Goal: Task Accomplishment & Management: Use online tool/utility

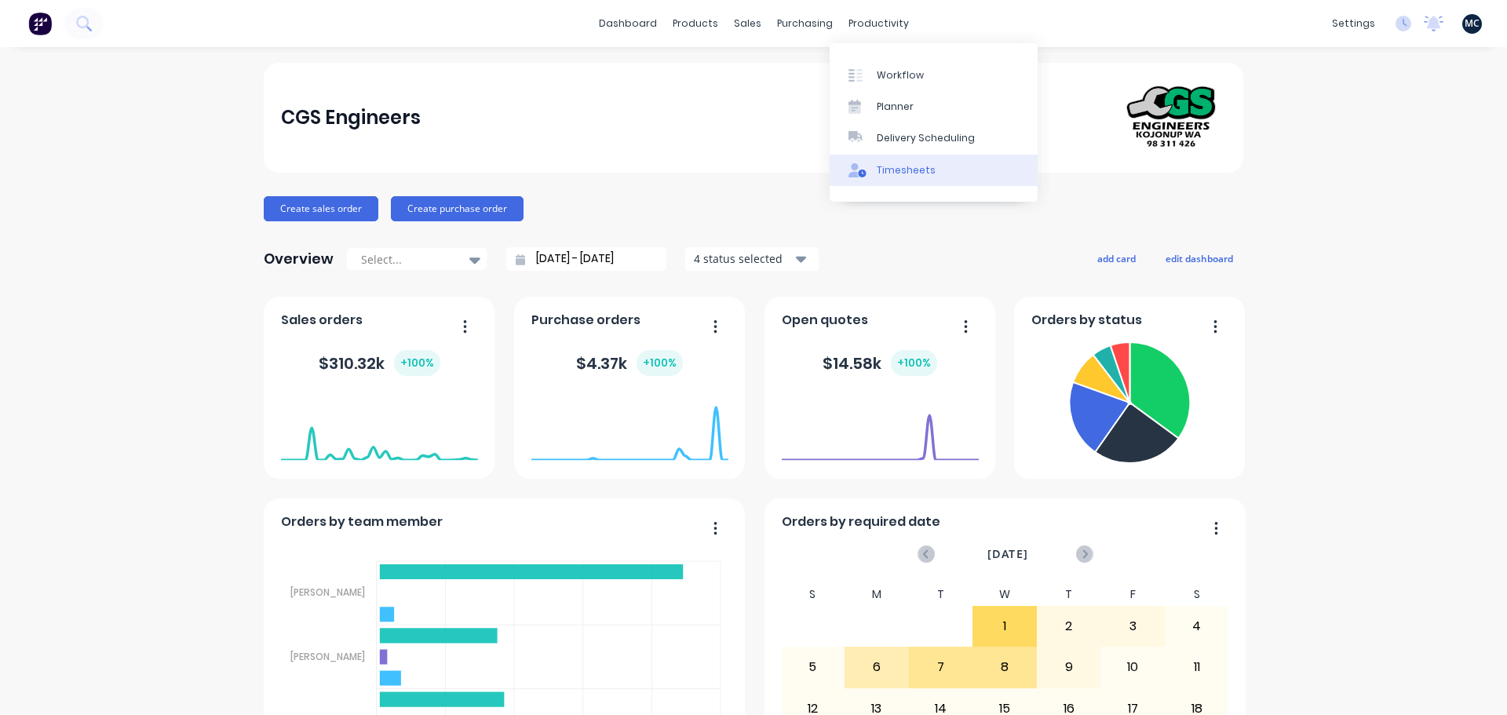
click at [886, 172] on div "Timesheets" at bounding box center [906, 170] width 59 height 14
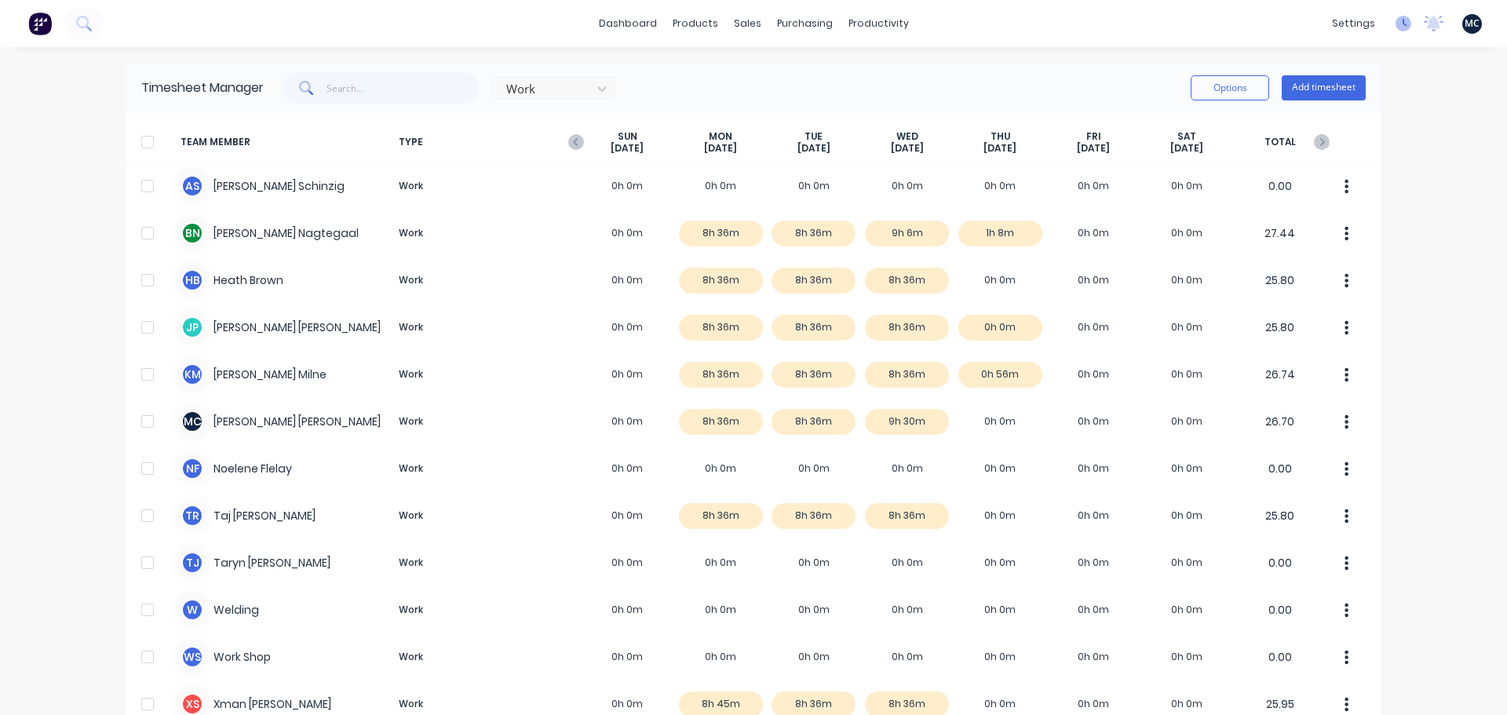
click at [1396, 28] on icon at bounding box center [1404, 24] width 16 height 16
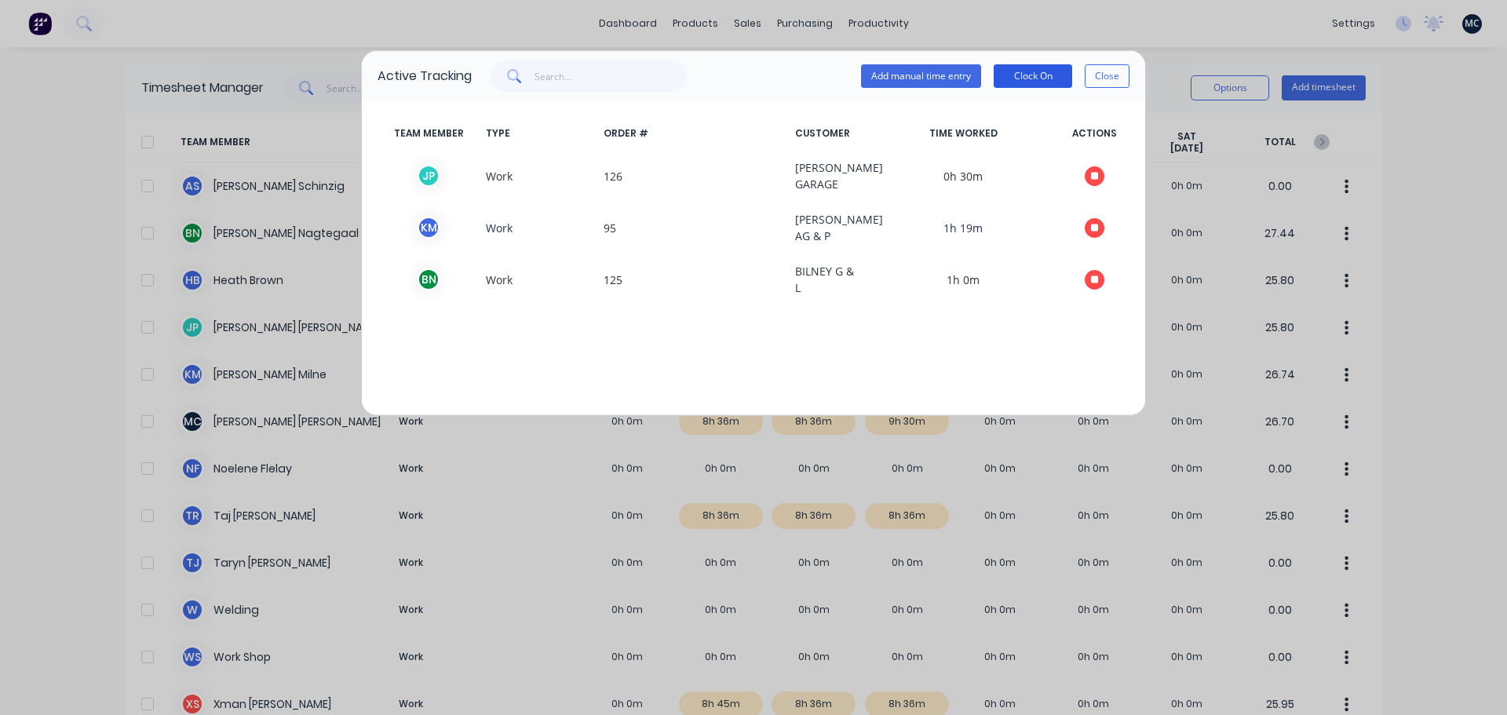
click at [1044, 79] on button "Clock On" at bounding box center [1033, 76] width 79 height 24
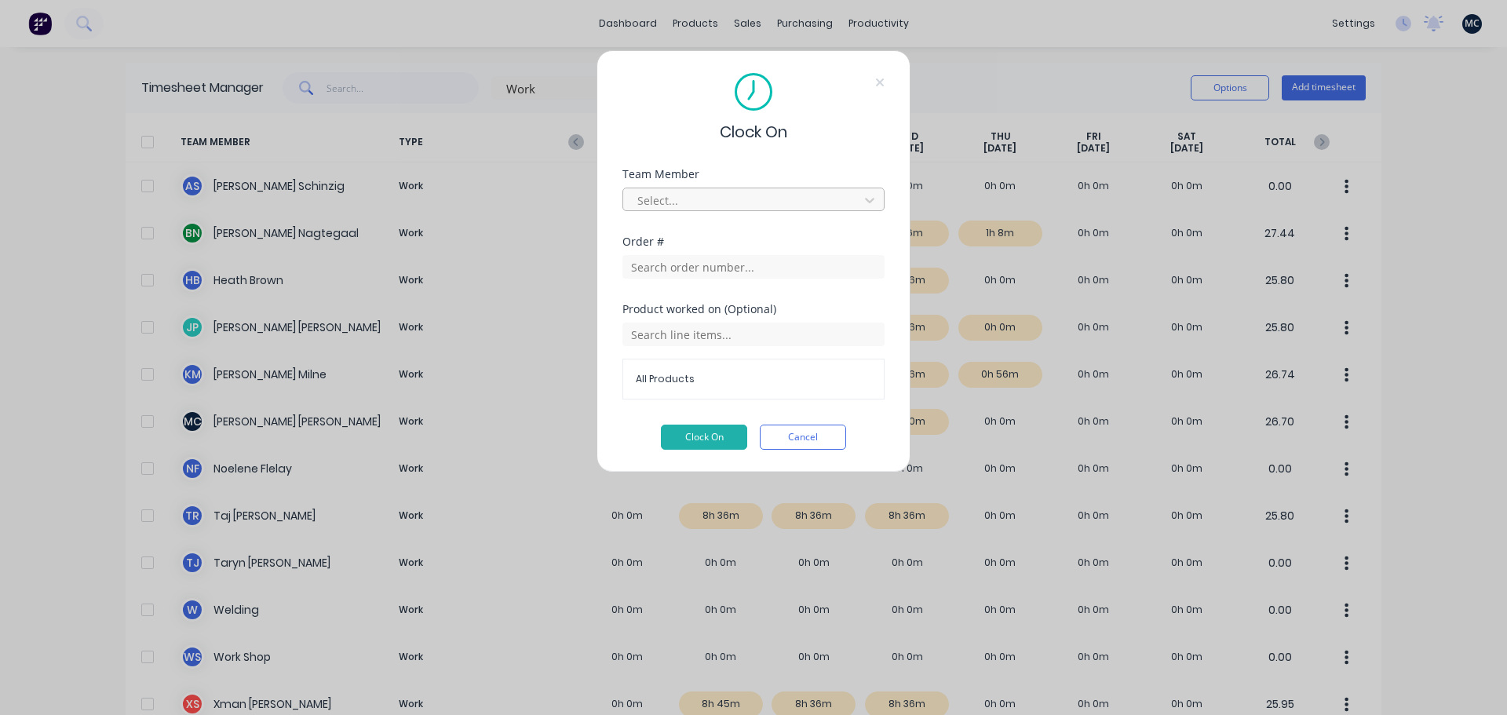
click at [708, 201] on div at bounding box center [743, 201] width 215 height 20
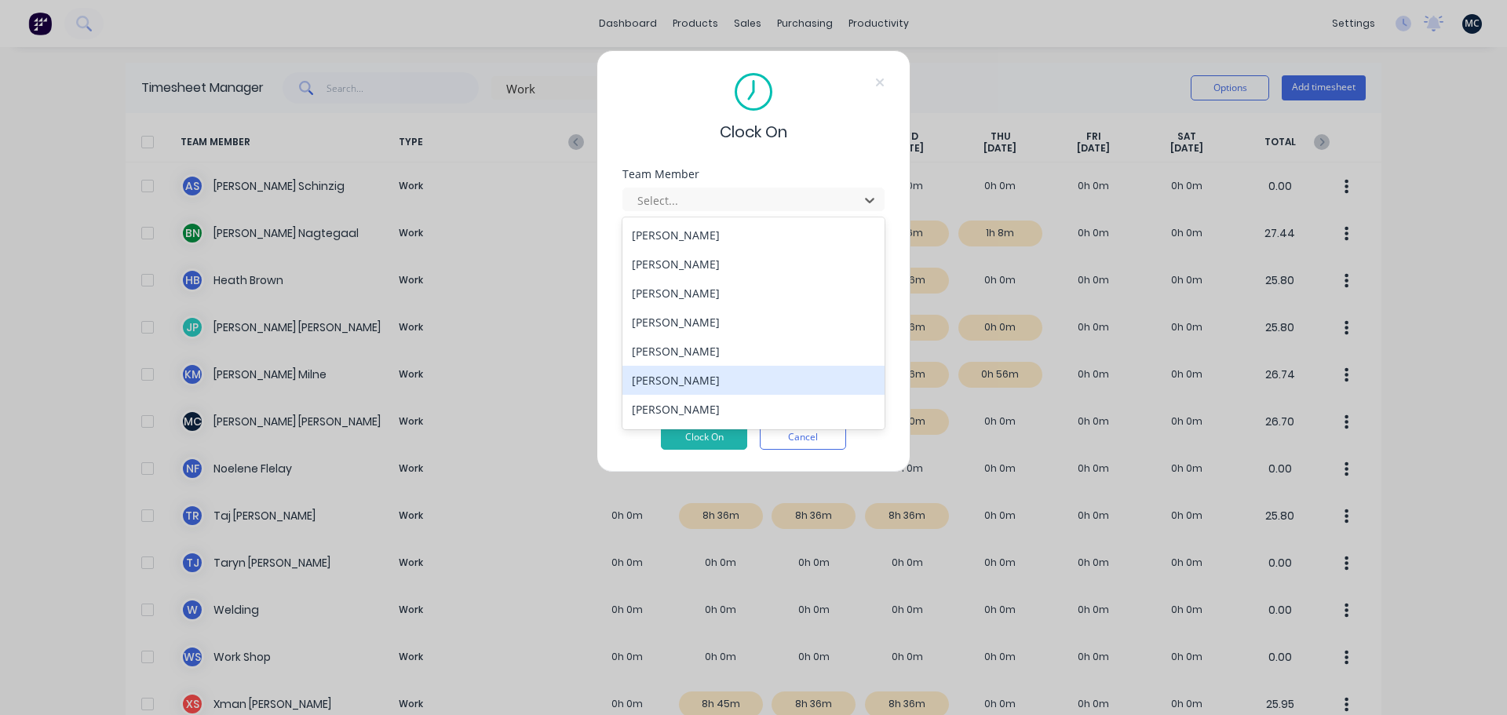
click at [728, 382] on div "[PERSON_NAME]" at bounding box center [754, 380] width 262 height 29
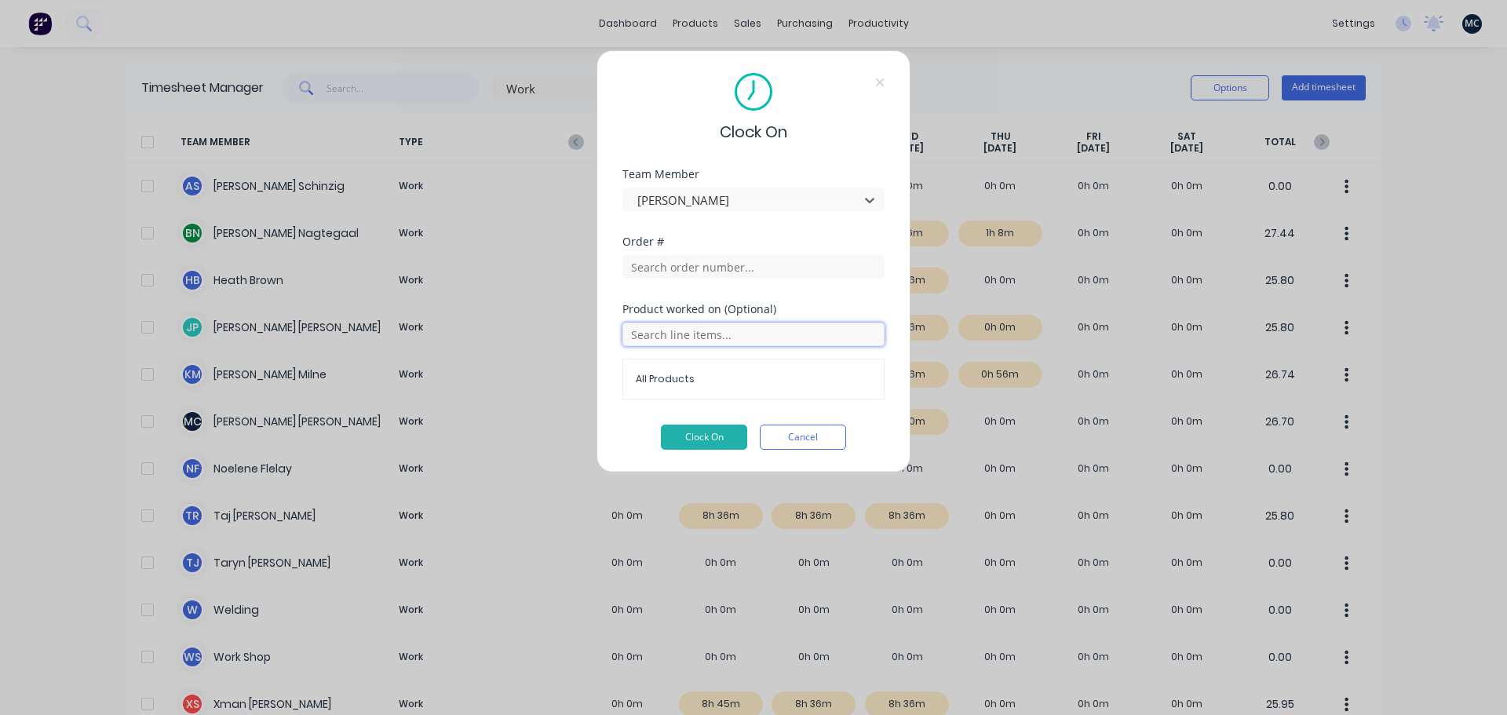
click at [721, 328] on input "text" at bounding box center [754, 335] width 262 height 24
click at [735, 265] on input "text" at bounding box center [754, 267] width 262 height 24
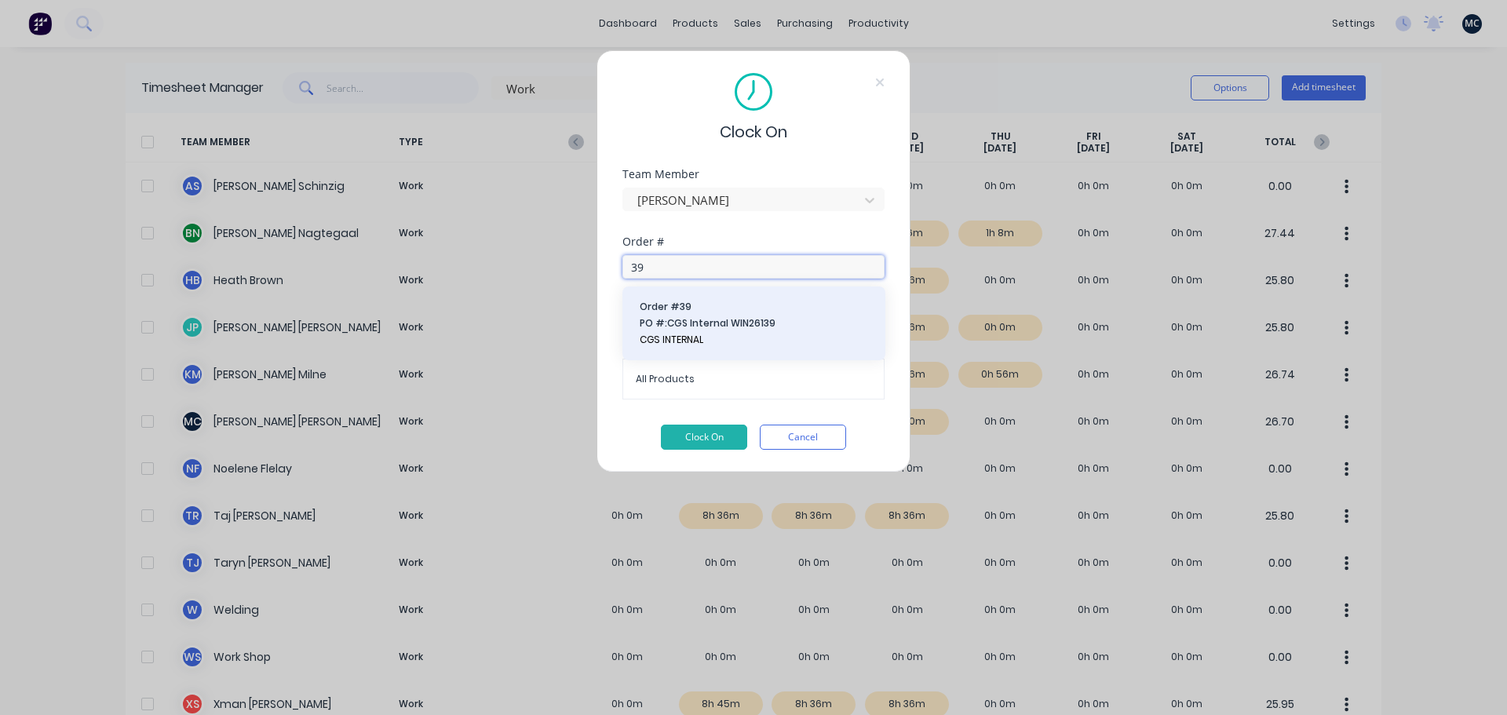
type input "39"
click at [719, 308] on span "Order # 39" at bounding box center [754, 307] width 228 height 14
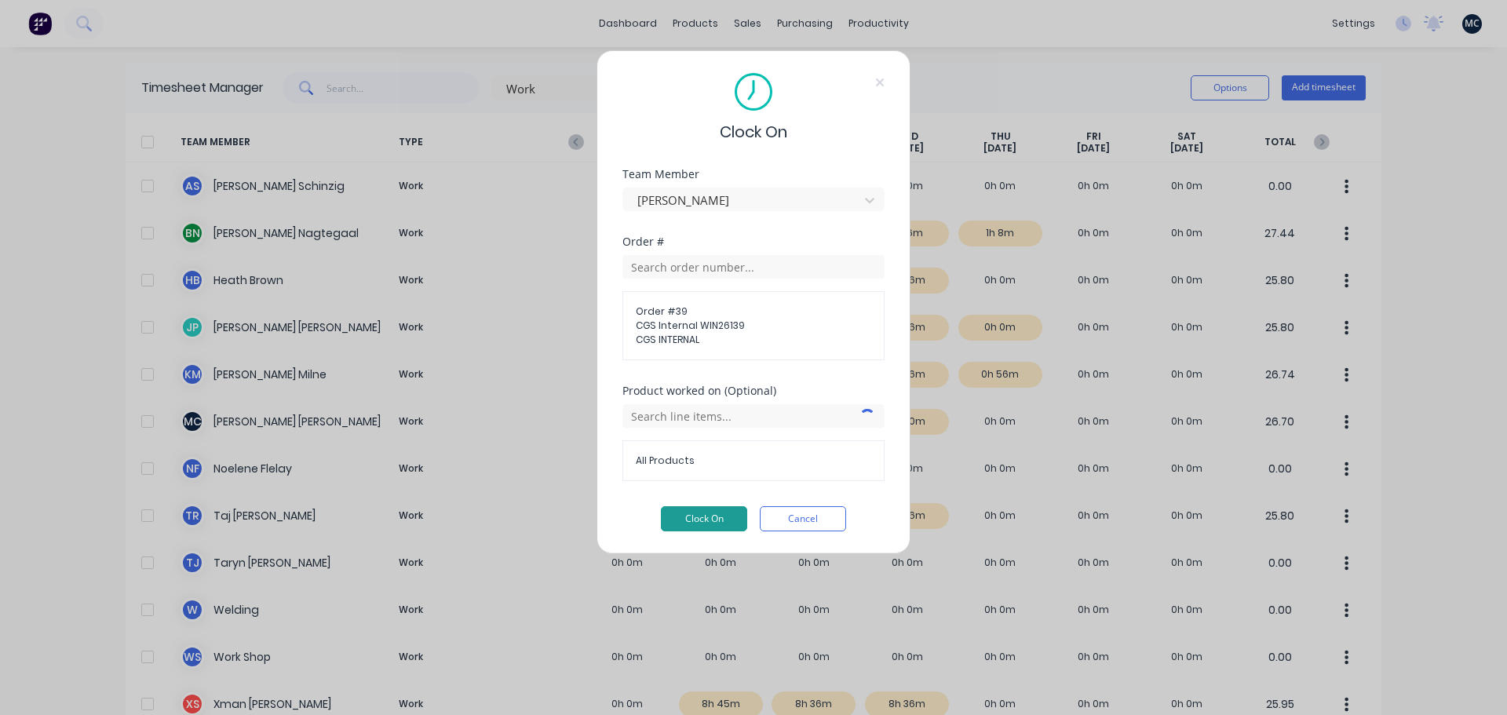
click at [692, 510] on button "Clock On" at bounding box center [704, 518] width 86 height 25
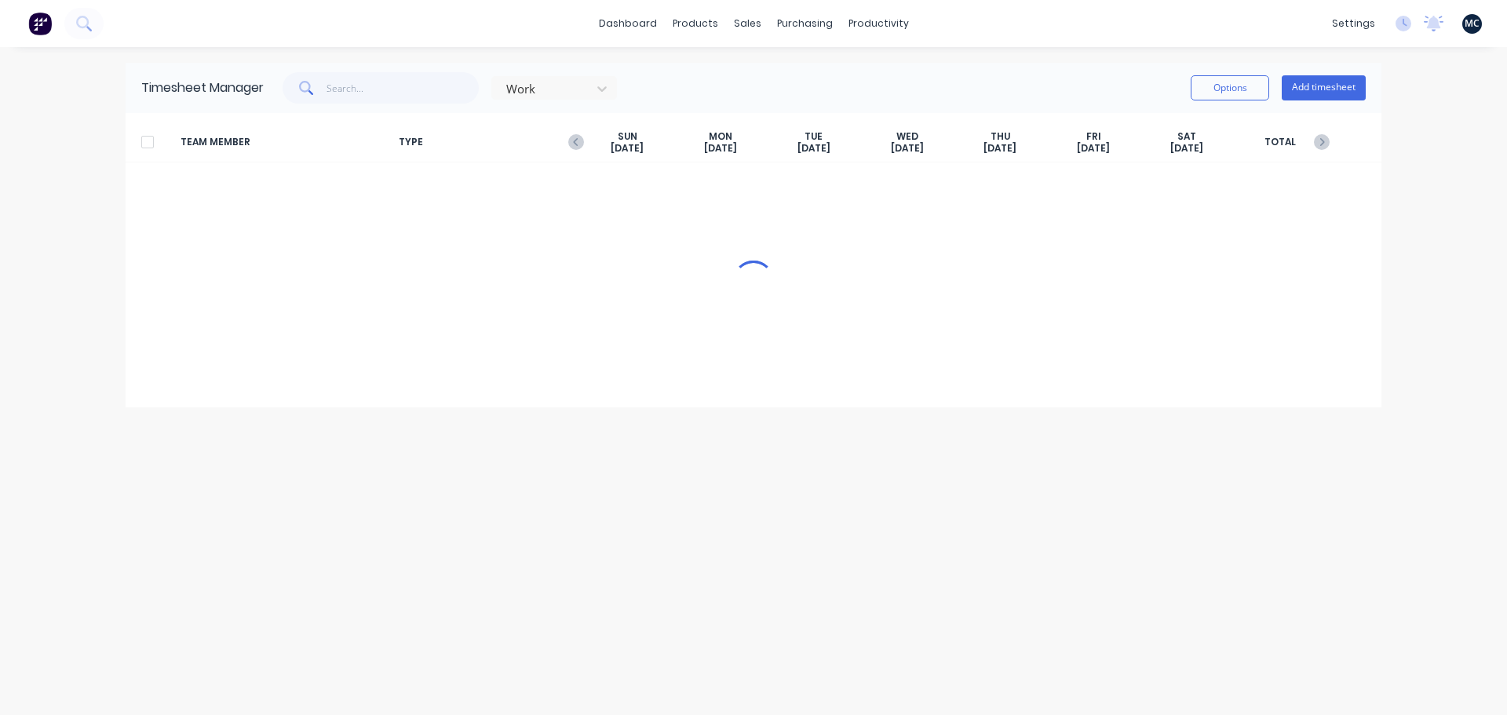
click at [882, 86] on div "Work Options Add timesheet" at bounding box center [815, 87] width 1102 height 31
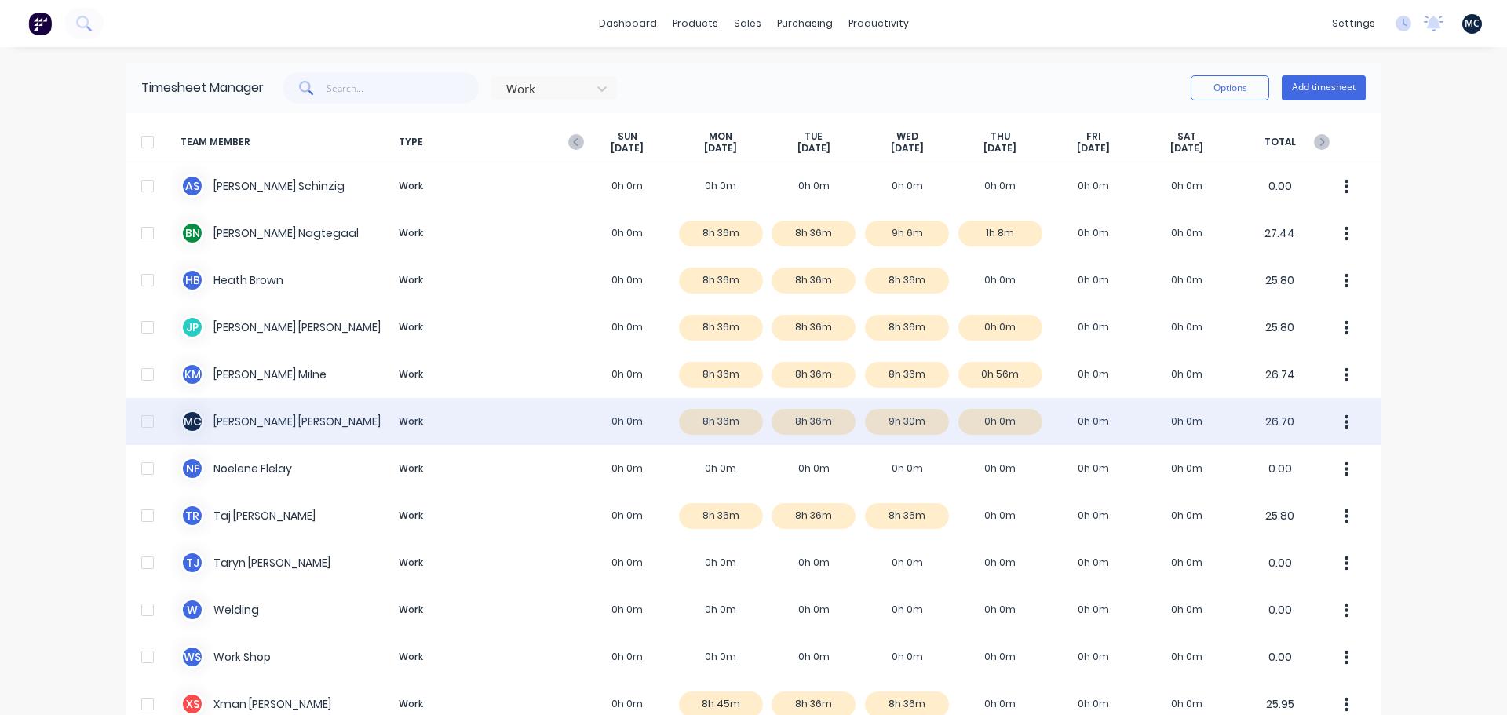
click at [897, 427] on div "M C [PERSON_NAME] Work 0h 0m 8h 36m 8h 36m 9h 30m 0h 0m 0h 0m 0h 0m 26.70" at bounding box center [754, 421] width 1256 height 47
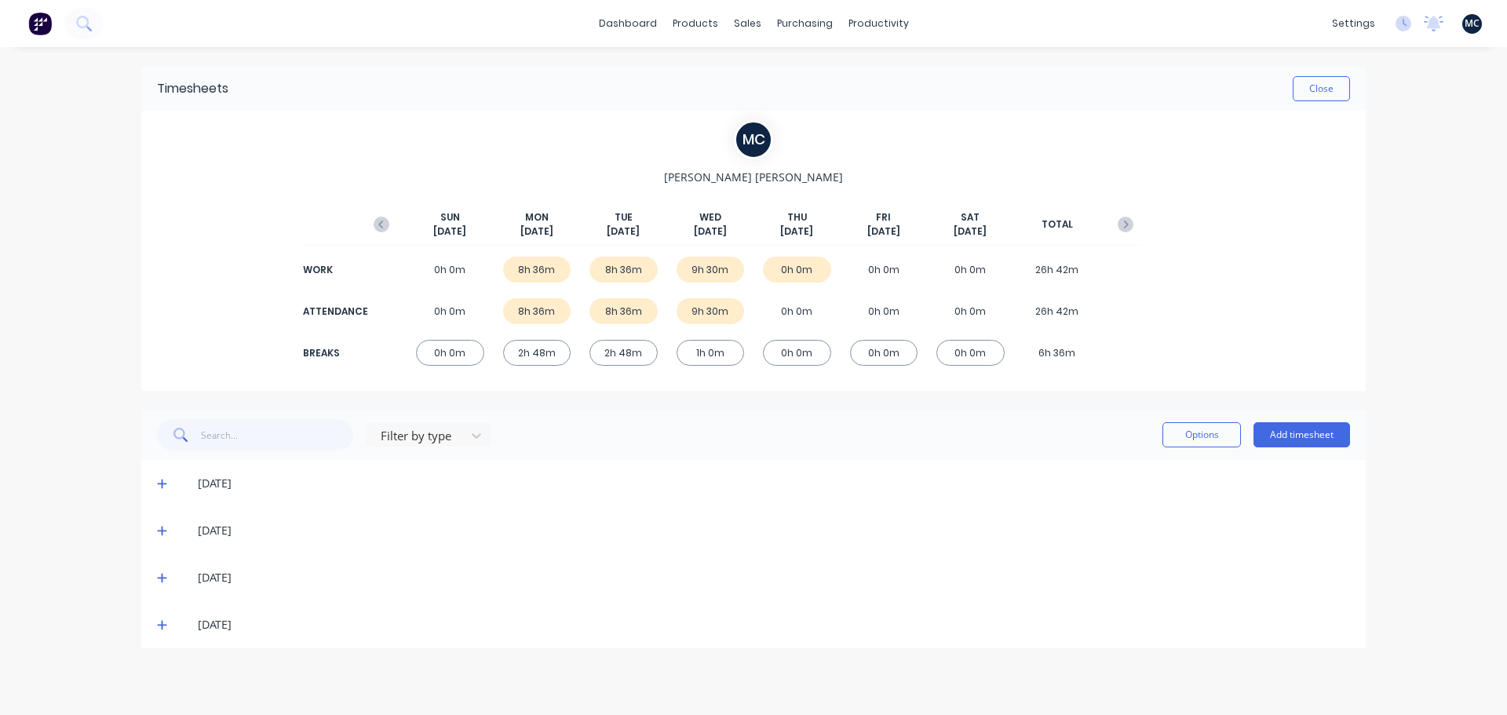
click at [160, 585] on span at bounding box center [165, 578] width 16 height 16
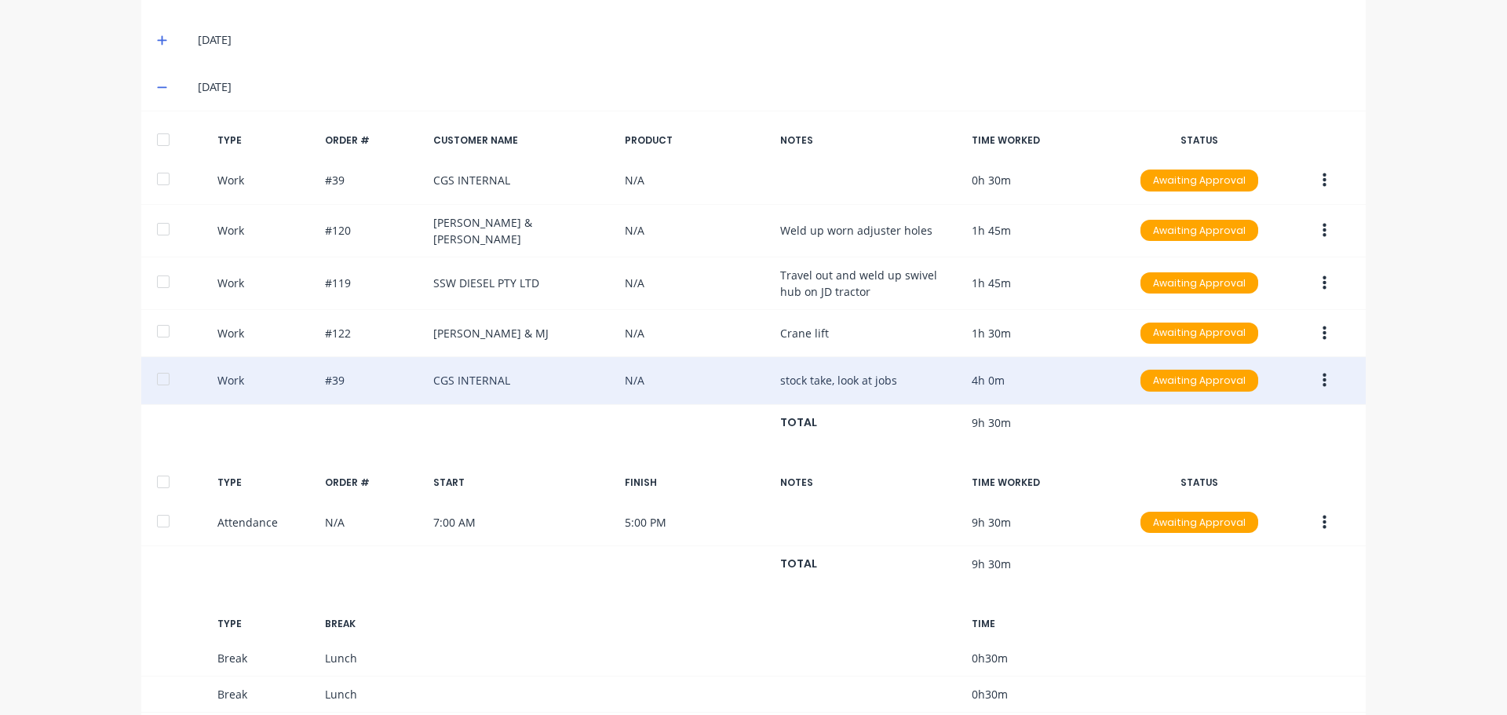
scroll to position [550, 0]
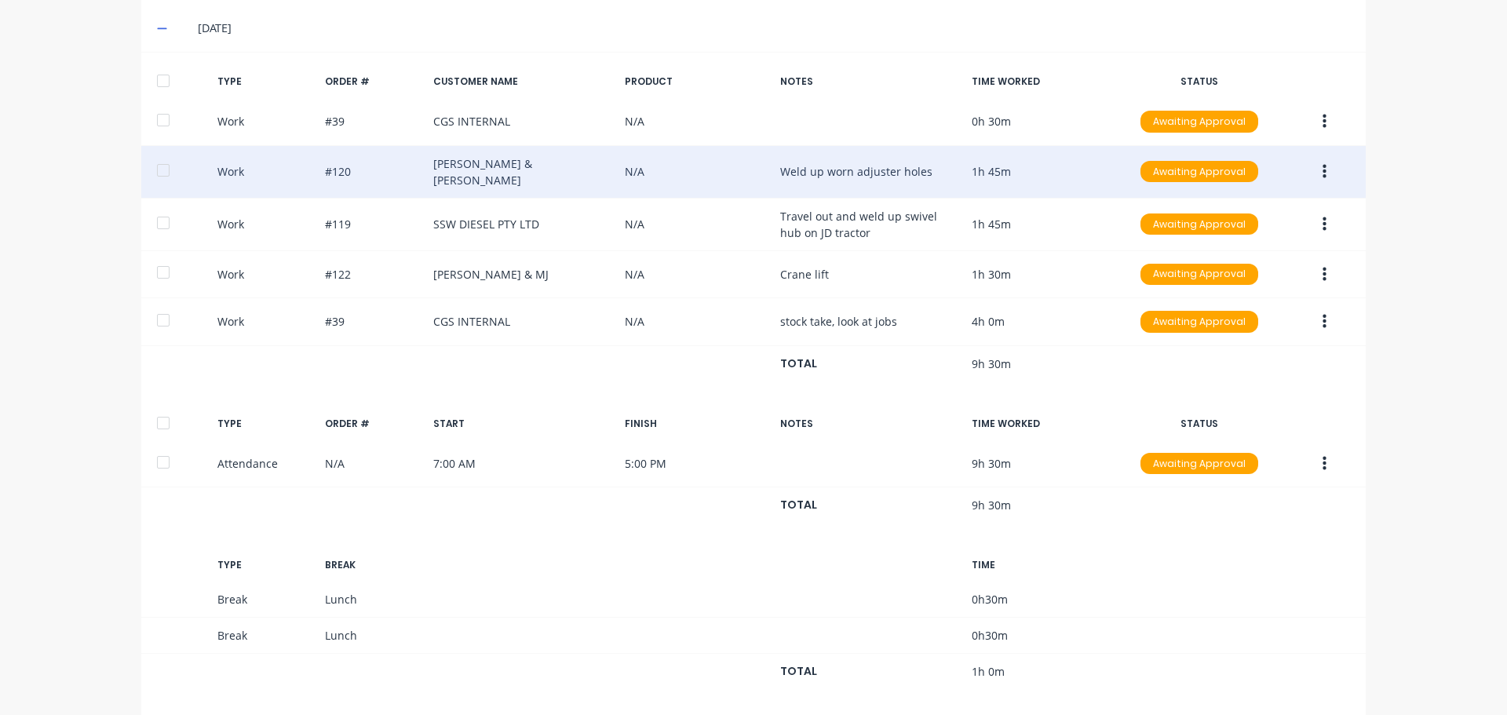
click at [1323, 173] on icon "button" at bounding box center [1325, 171] width 4 height 14
click at [720, 172] on div "Work #120 [PERSON_NAME] & JA N/A Weld up worn adjuster holes 1h 45m Awaiting Ap…" at bounding box center [753, 172] width 1225 height 53
click at [789, 171] on div "Work #120 [PERSON_NAME] & JA N/A Weld up worn adjuster holes 1h 45m Awaiting Ap…" at bounding box center [753, 172] width 1225 height 53
click at [1178, 167] on div "Awaiting Approval" at bounding box center [1200, 172] width 118 height 22
click at [1026, 167] on div "Work #120 [PERSON_NAME] & JA N/A Weld up worn adjuster holes 1h 45m Awaiting Ap…" at bounding box center [753, 172] width 1225 height 53
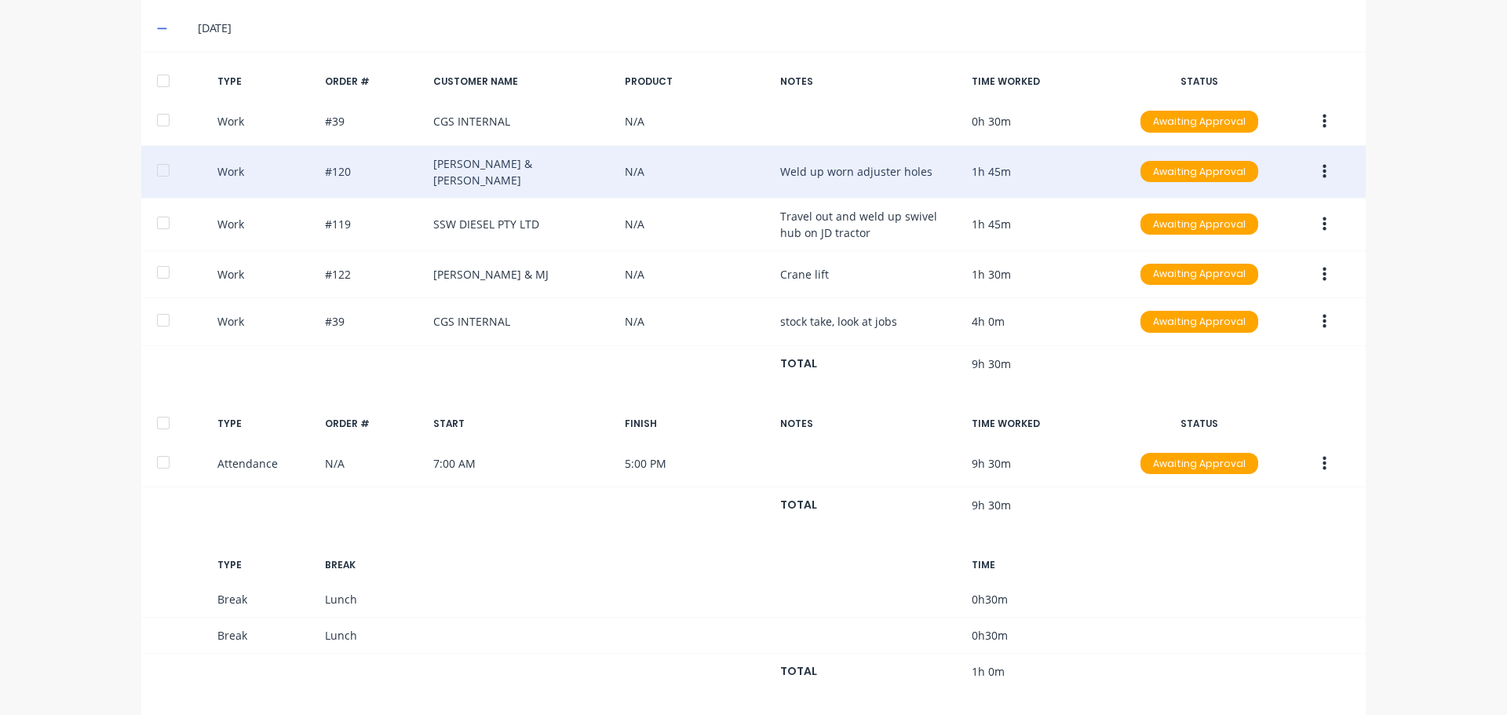
click at [1323, 169] on icon "button" at bounding box center [1325, 171] width 4 height 14
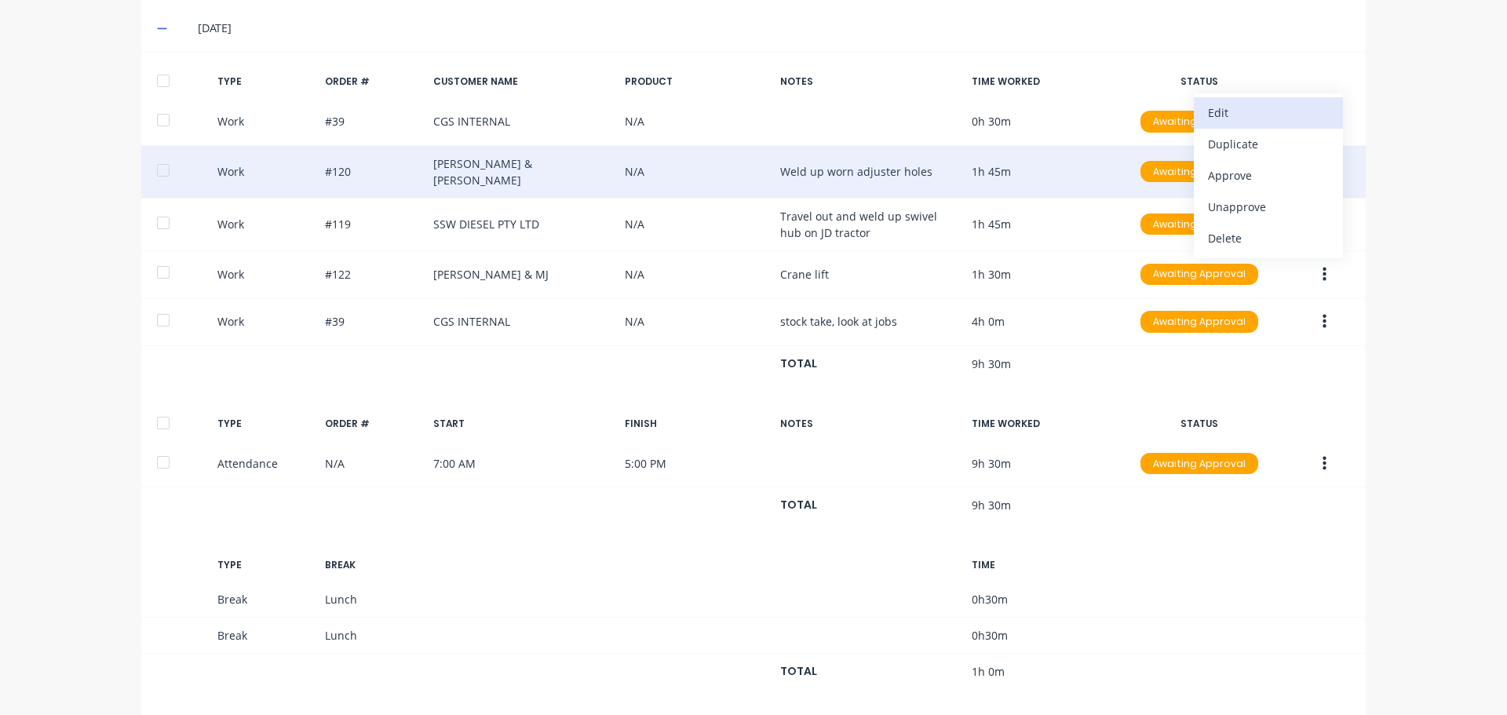
click at [1237, 116] on div "Edit" at bounding box center [1268, 112] width 121 height 23
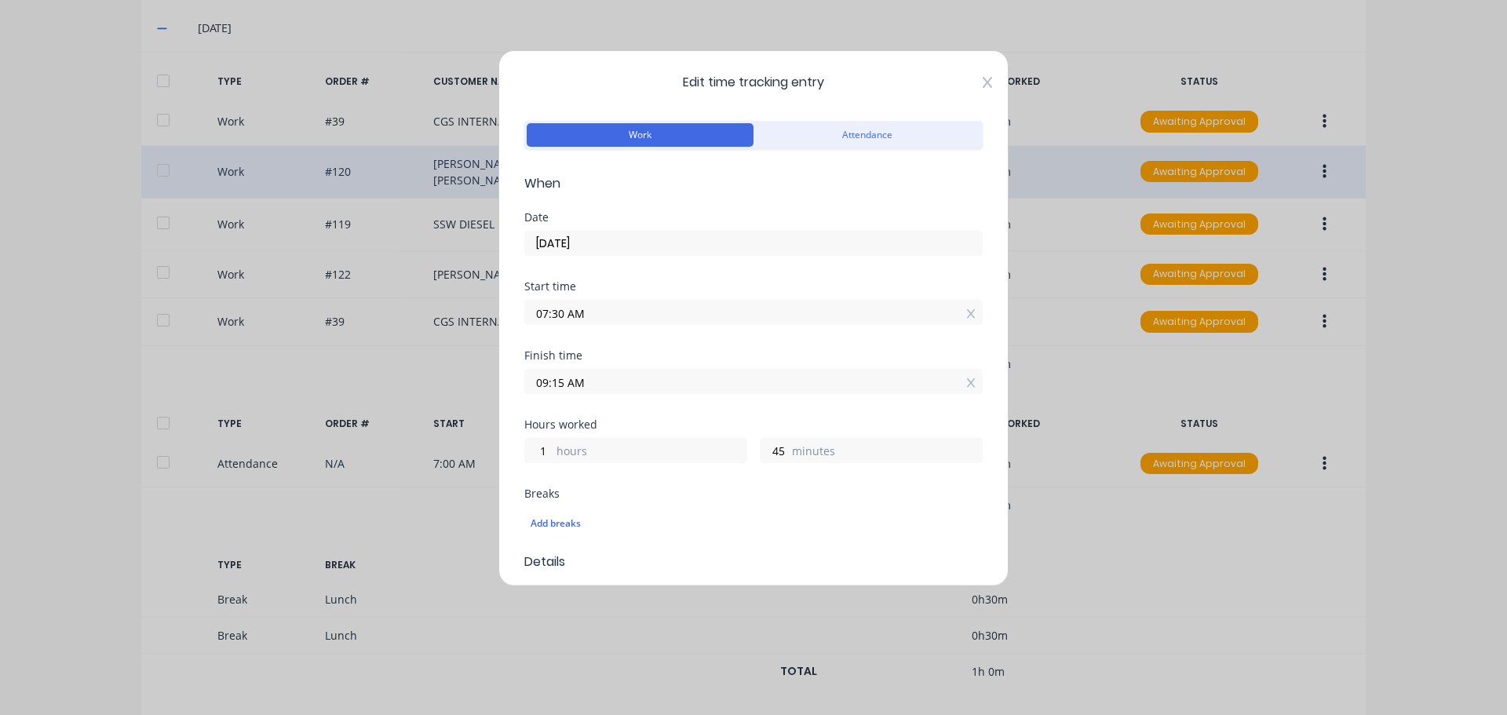
click at [983, 82] on icon at bounding box center [987, 82] width 9 height 13
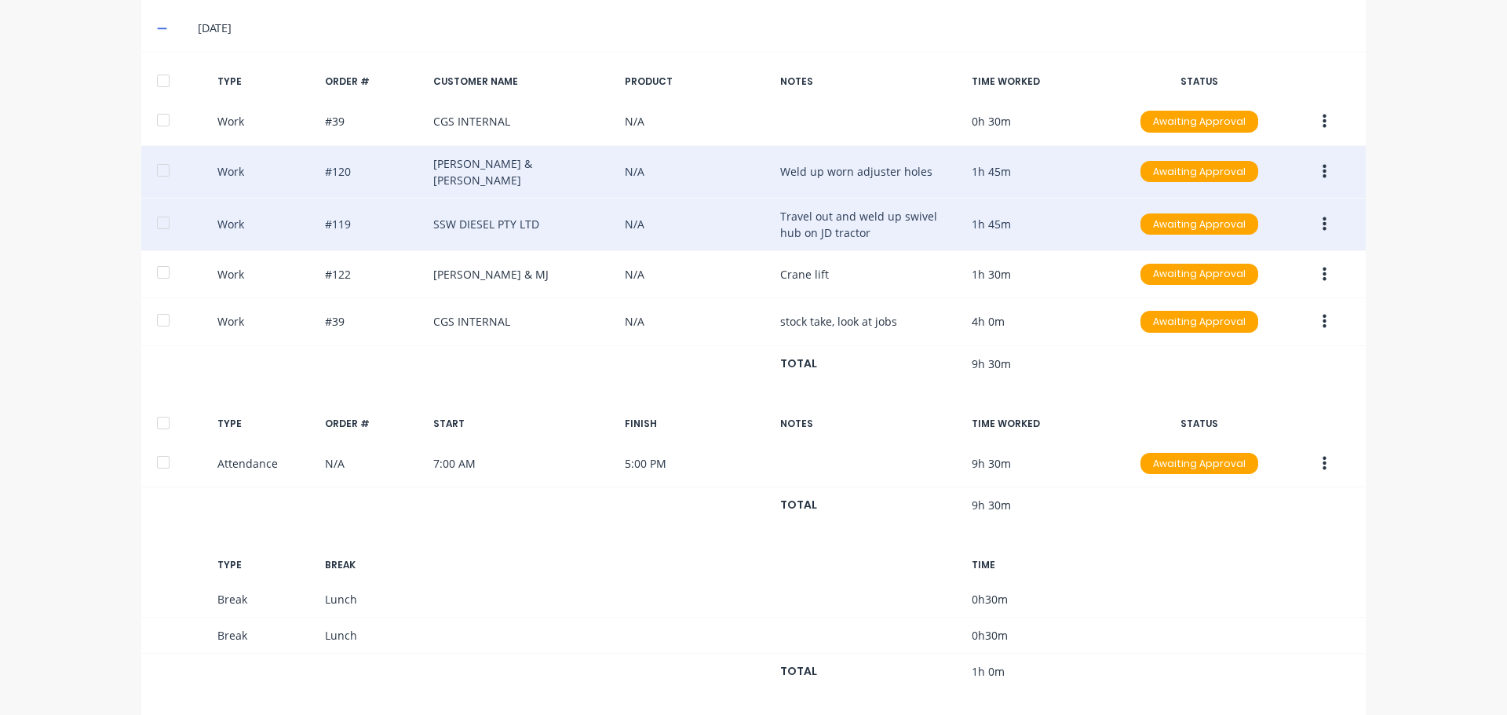
click at [1323, 220] on icon "button" at bounding box center [1325, 224] width 4 height 14
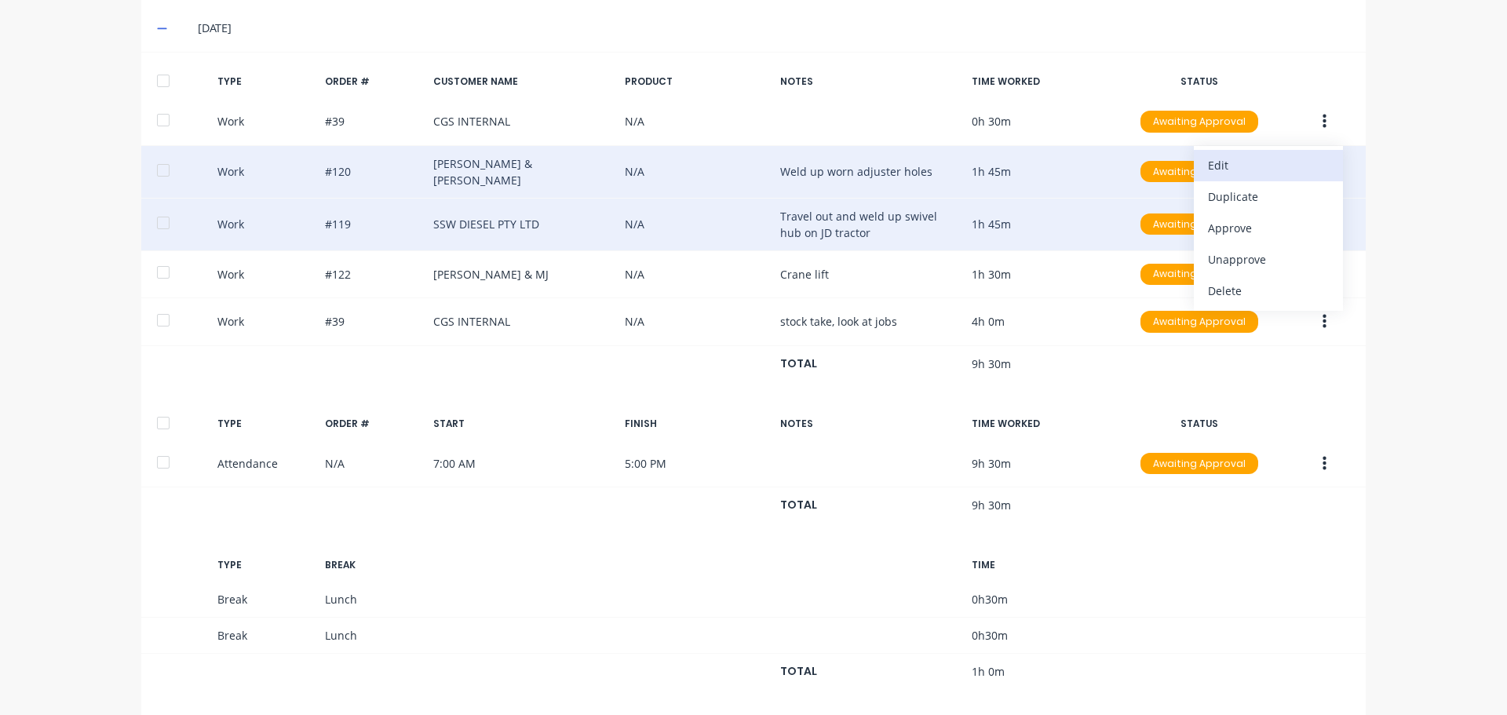
click at [1287, 170] on div "Edit" at bounding box center [1268, 165] width 121 height 23
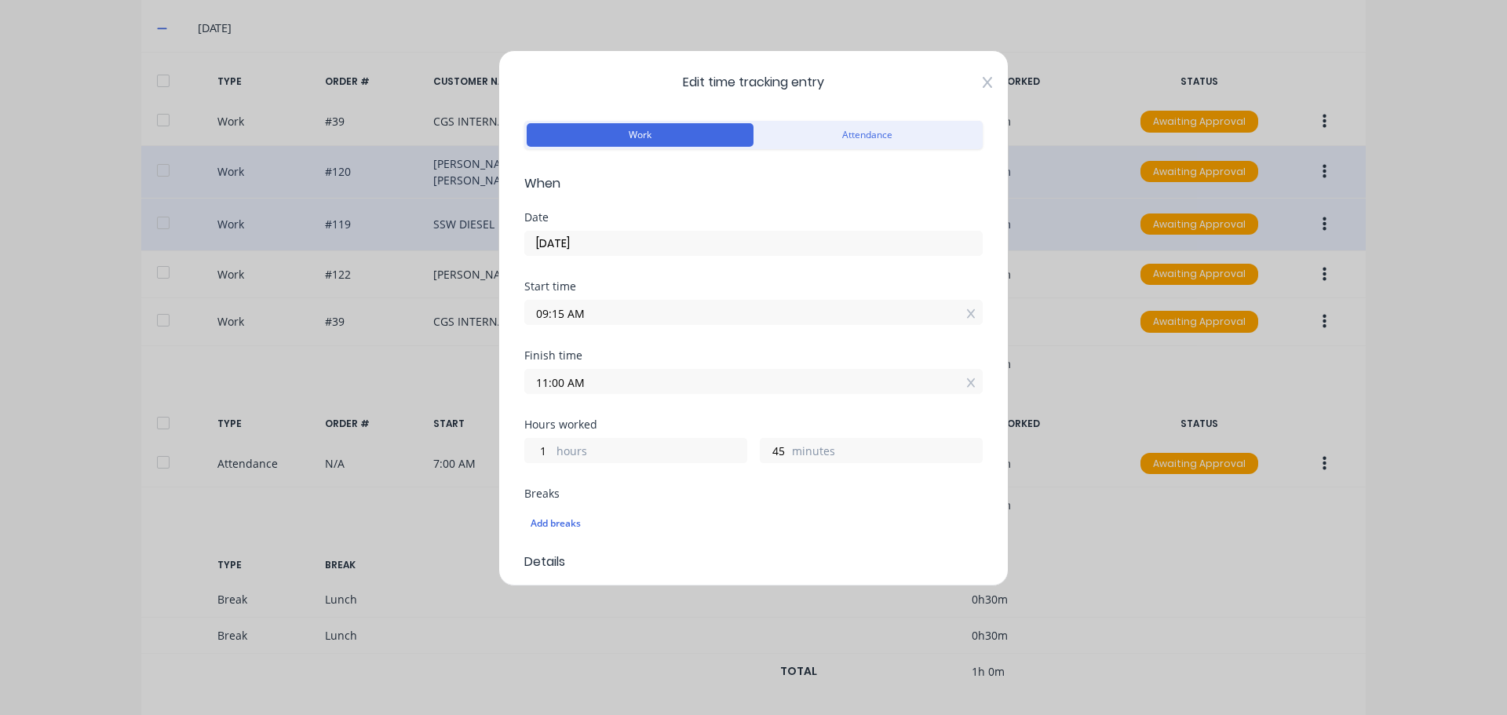
click at [983, 80] on icon at bounding box center [987, 82] width 9 height 13
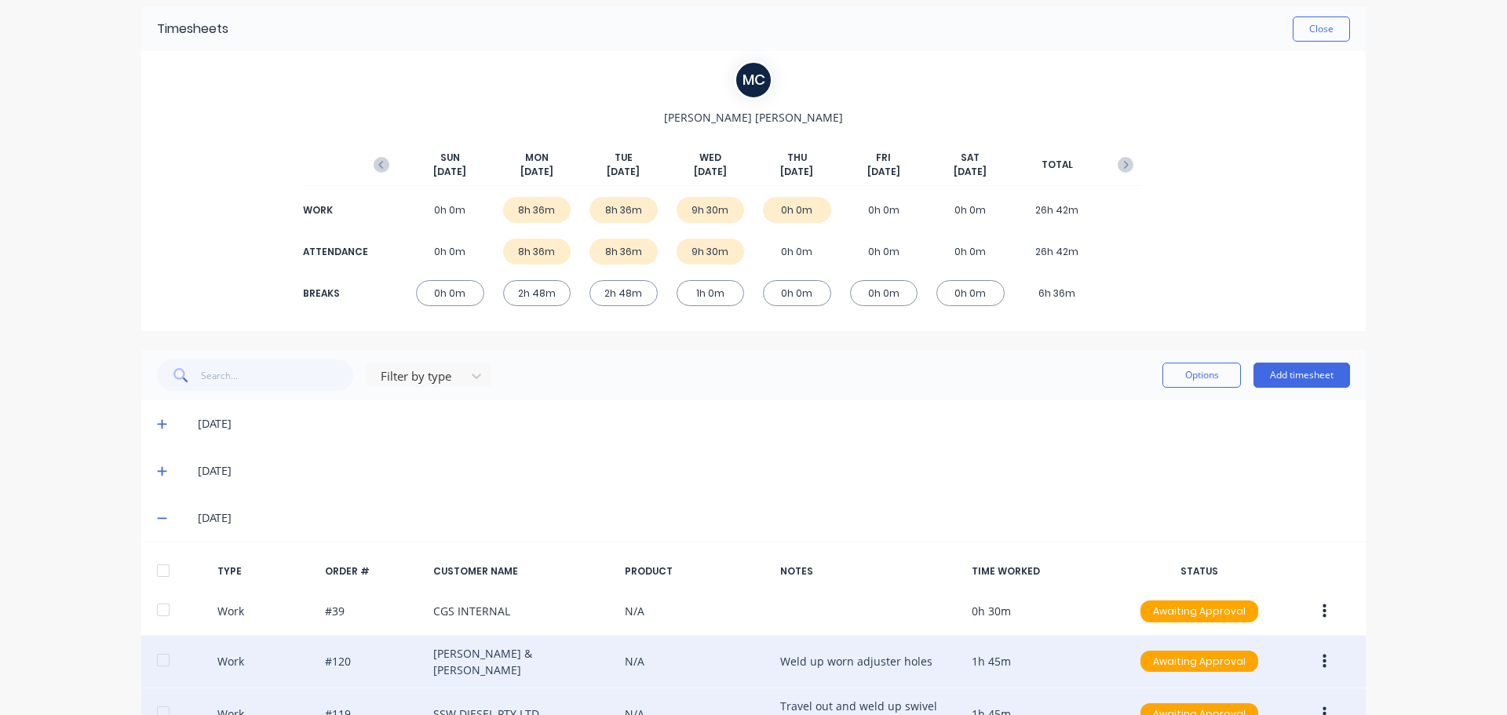
scroll to position [0, 0]
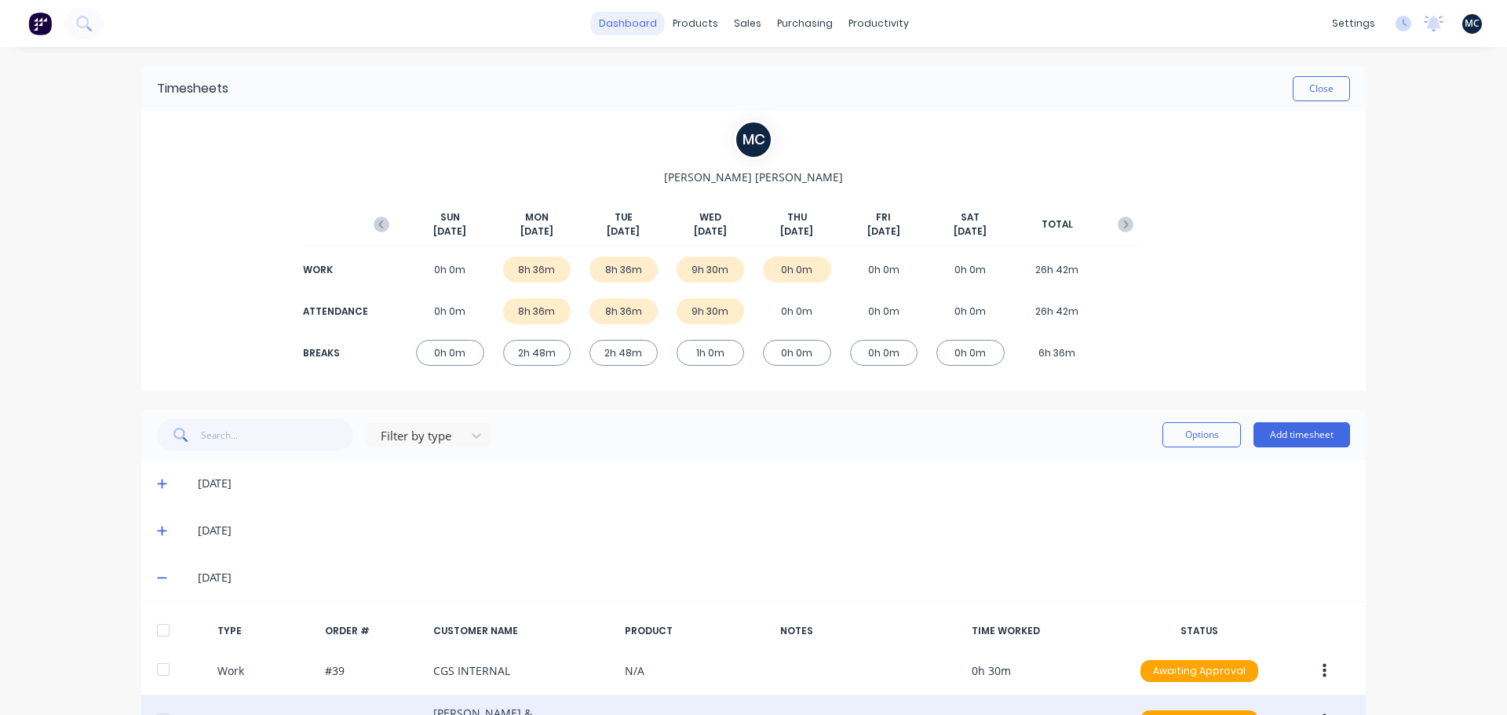
click at [624, 28] on link "dashboard" at bounding box center [628, 24] width 74 height 24
